Goal: Task Accomplishment & Management: Manage account settings

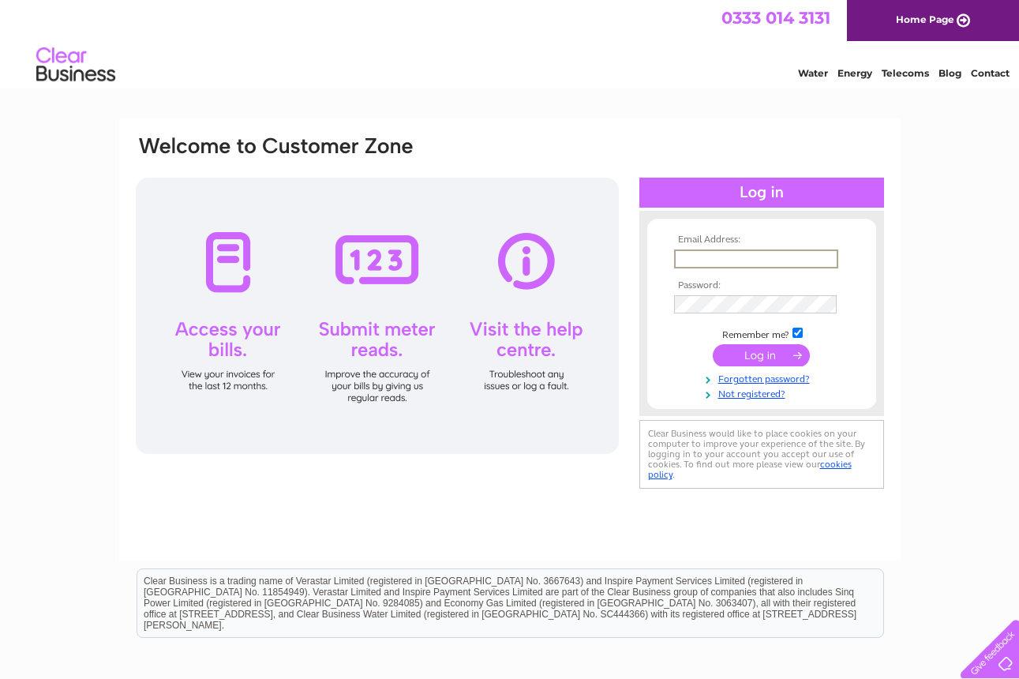
type input "accounts@lucidblackltd.co.uk"
click at [758, 361] on input "submit" at bounding box center [761, 354] width 97 height 22
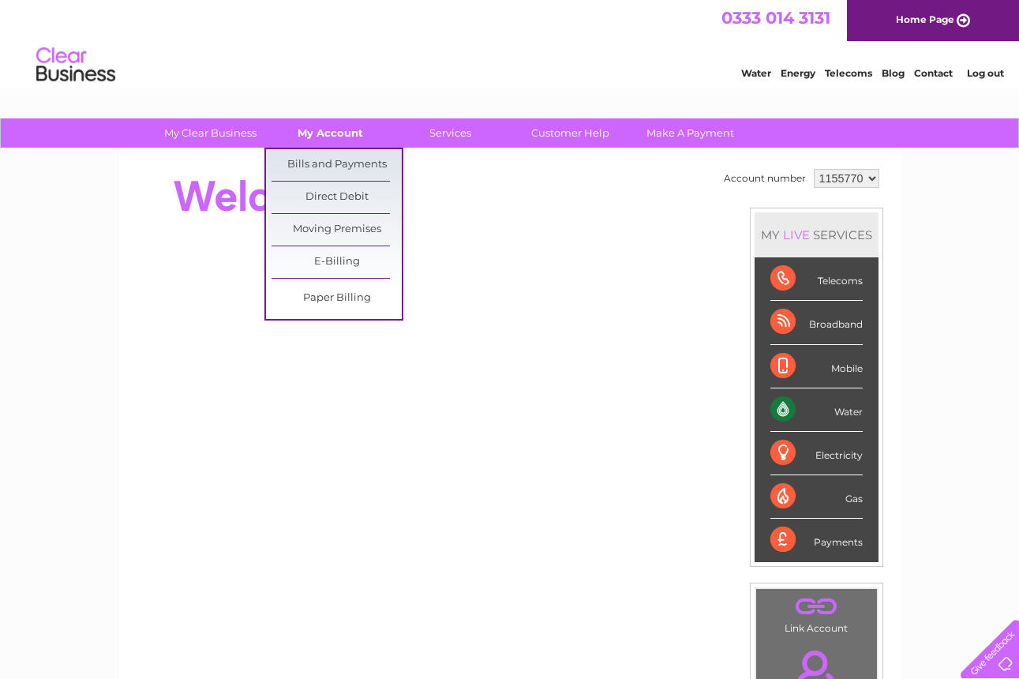
click at [314, 135] on link "My Account" at bounding box center [330, 132] width 130 height 29
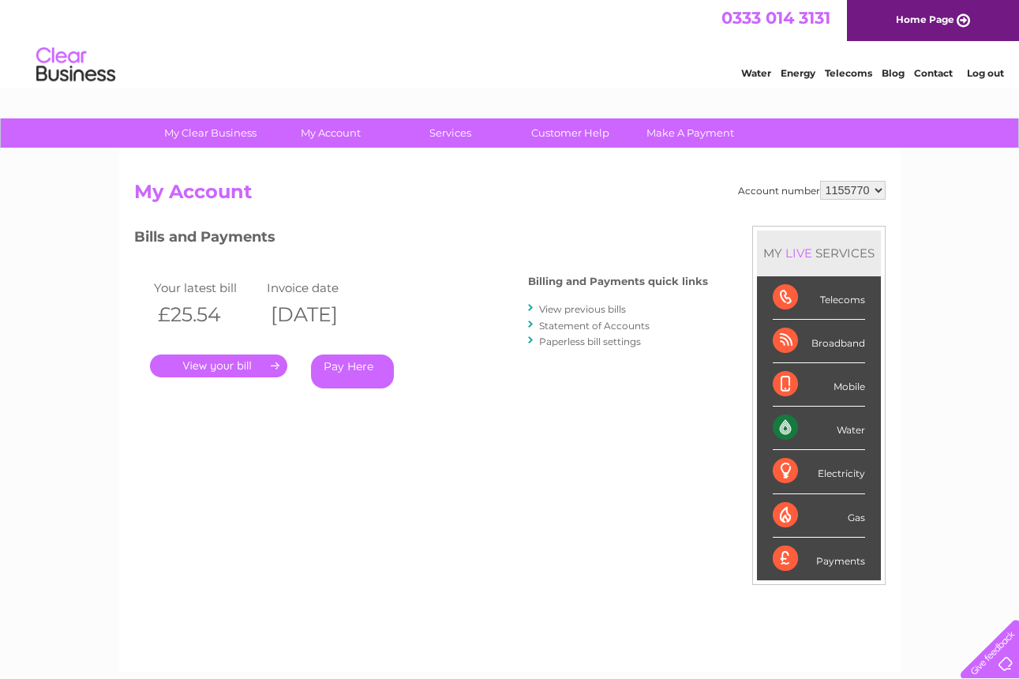
click at [244, 361] on link "." at bounding box center [218, 365] width 137 height 23
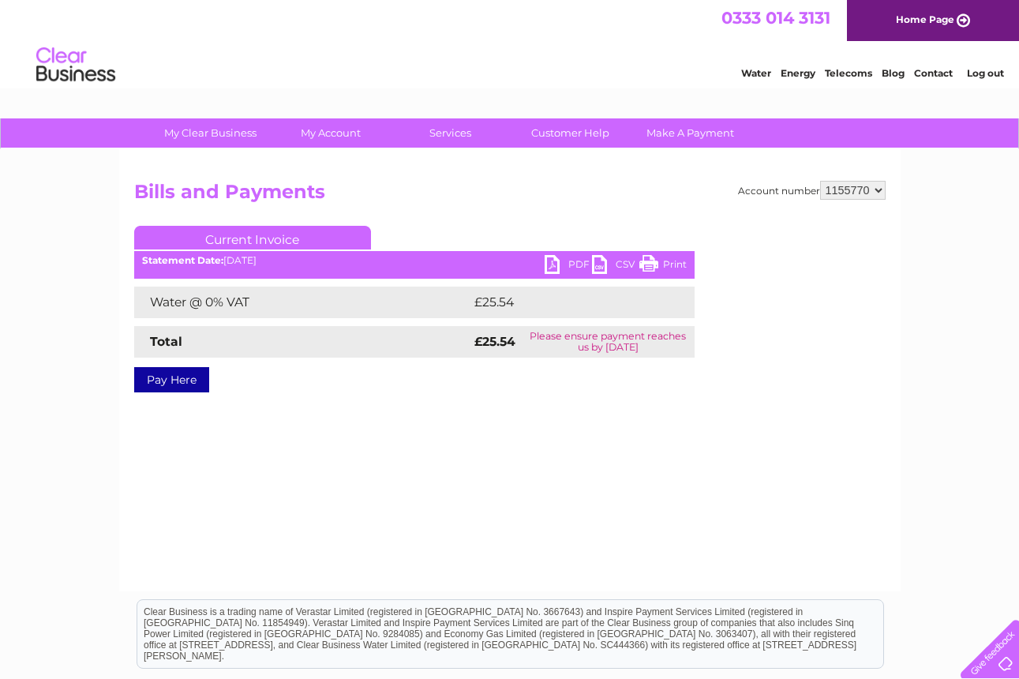
click at [551, 262] on link "PDF" at bounding box center [568, 266] width 47 height 23
